Goal: Task Accomplishment & Management: Manage account settings

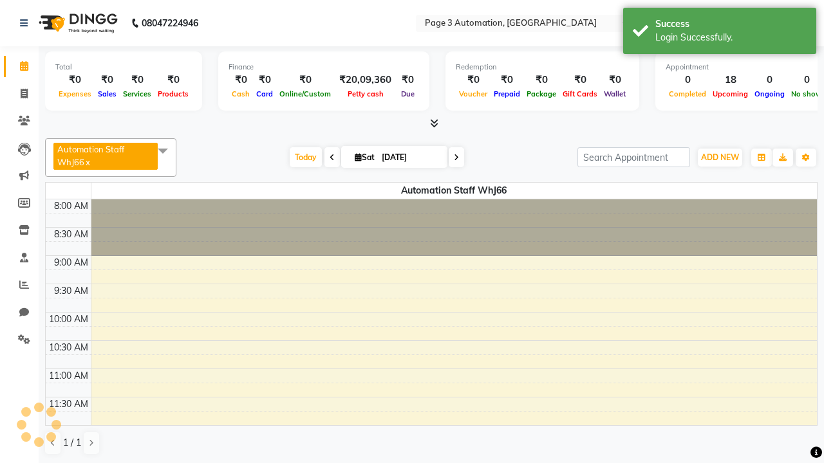
select select "en"
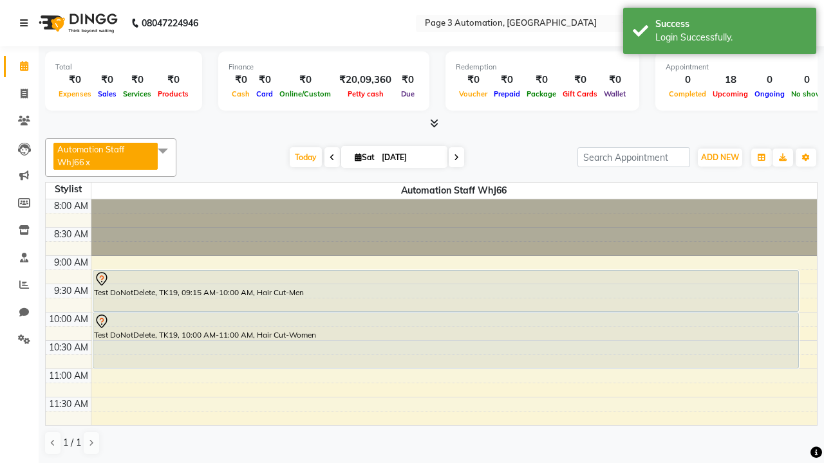
click at [26, 23] on icon at bounding box center [24, 23] width 8 height 9
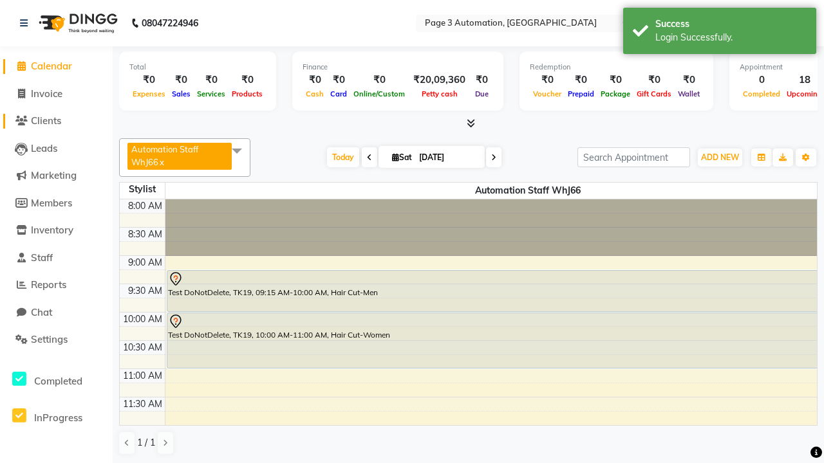
click at [56, 121] on span "Clients" at bounding box center [46, 121] width 30 height 12
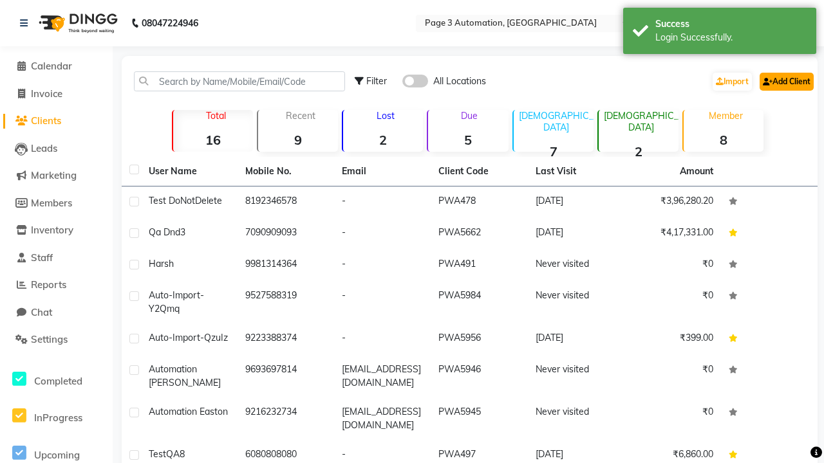
click at [785, 81] on link "Add Client" at bounding box center [786, 82] width 54 height 18
select select "22"
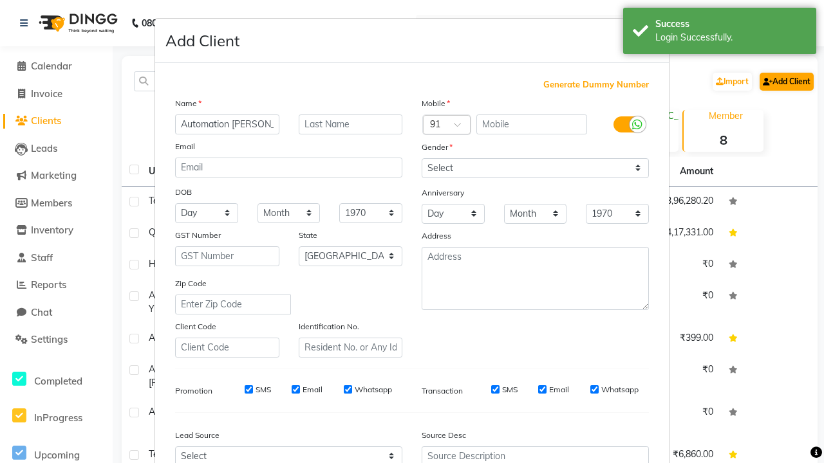
type input "Automation Eleazar"
type input "9112767298"
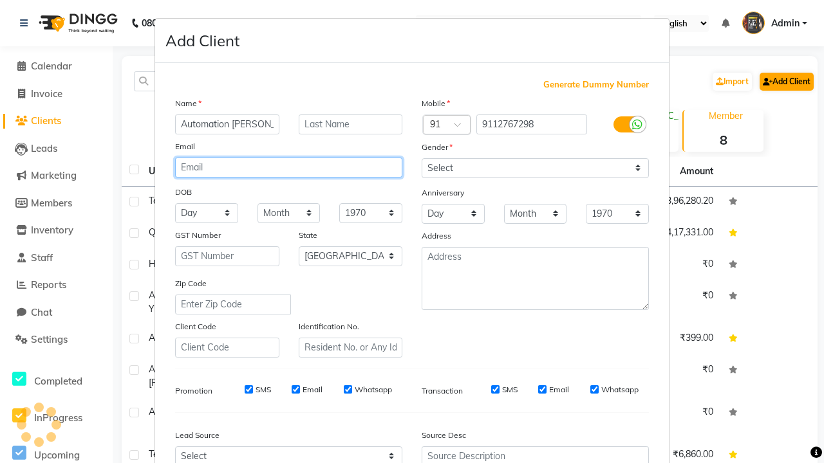
type input "BPiVLlgrSU@rURSE.com"
select select "male"
type input "BPiVLlgrSU@rURSE.com"
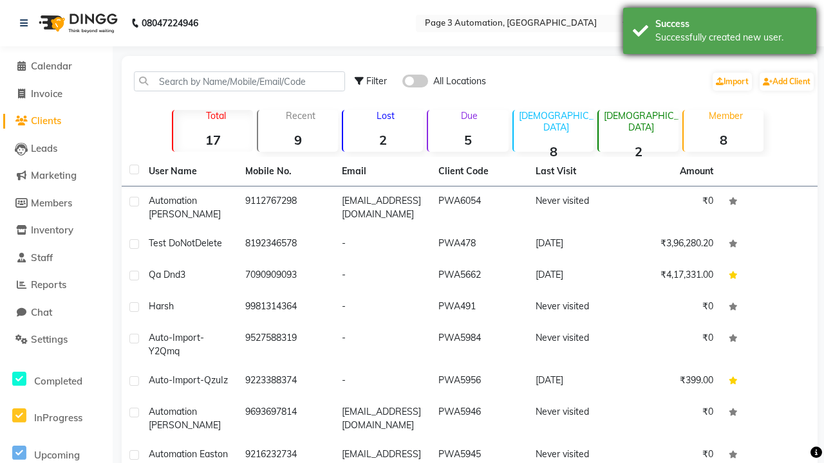
click at [719, 33] on div "Successfully created new user." at bounding box center [730, 38] width 151 height 14
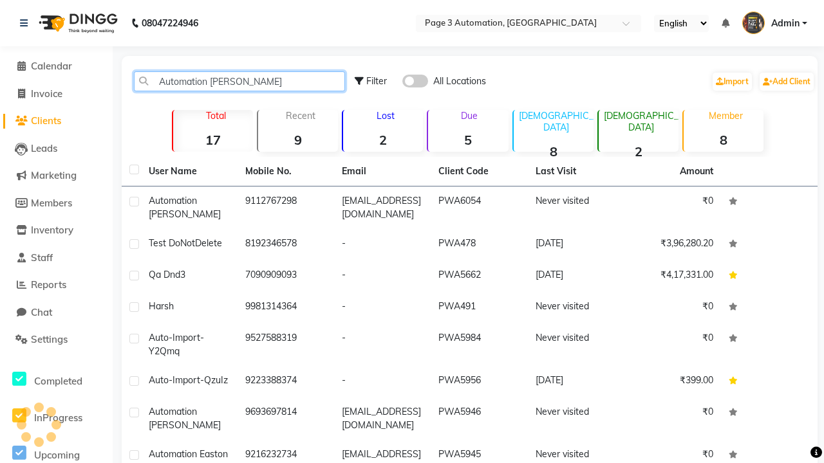
type input "Automation Eleazar"
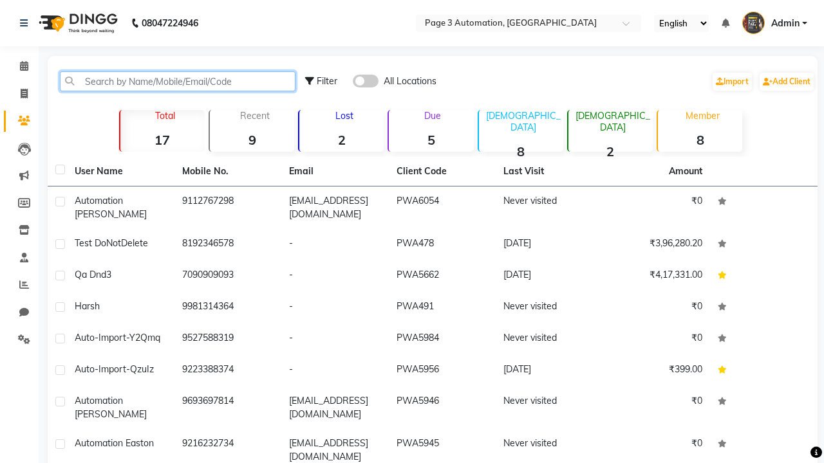
click at [178, 81] on input "text" at bounding box center [177, 81] width 235 height 20
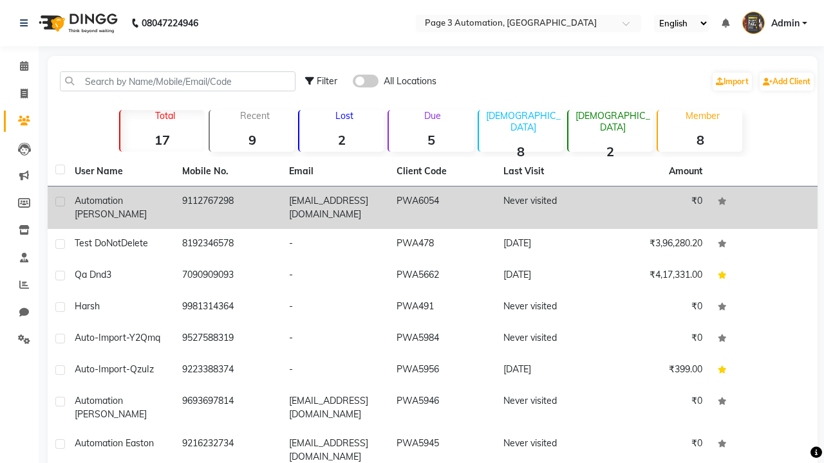
click at [60, 201] on label at bounding box center [60, 202] width 10 height 10
click at [60, 201] on input "checkbox" at bounding box center [59, 202] width 8 height 8
checkbox input "true"
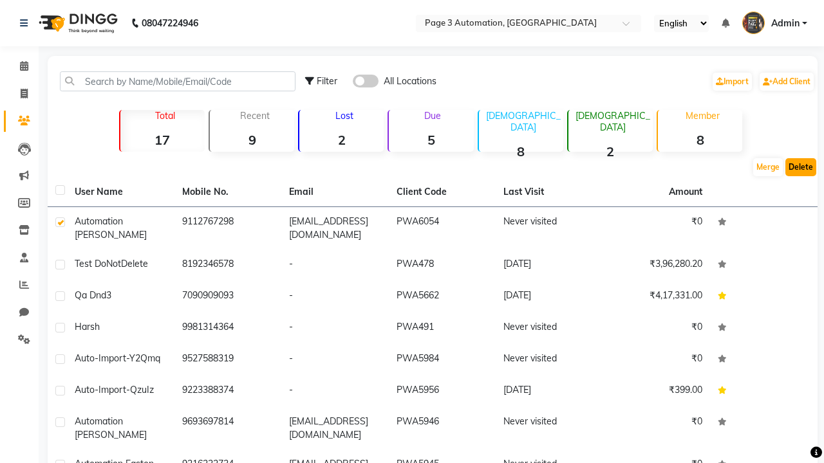
click at [800, 167] on button "Delete" at bounding box center [800, 167] width 31 height 18
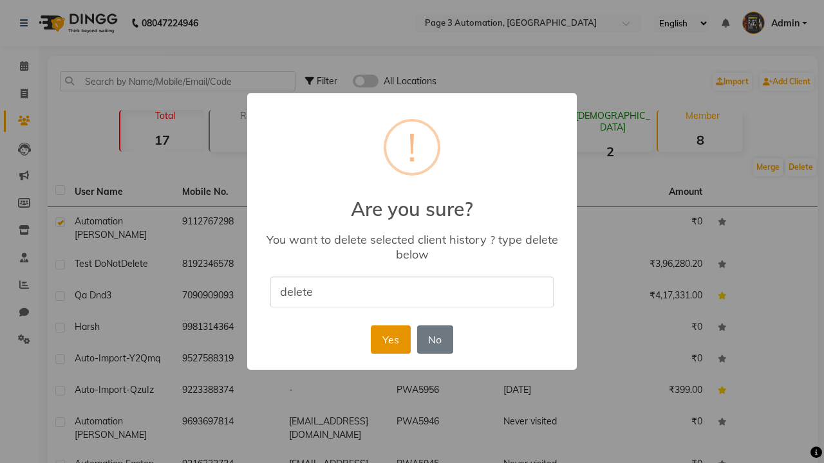
type input "delete"
click at [390, 339] on button "Yes" at bounding box center [390, 340] width 39 height 28
